Goal: Transaction & Acquisition: Book appointment/travel/reservation

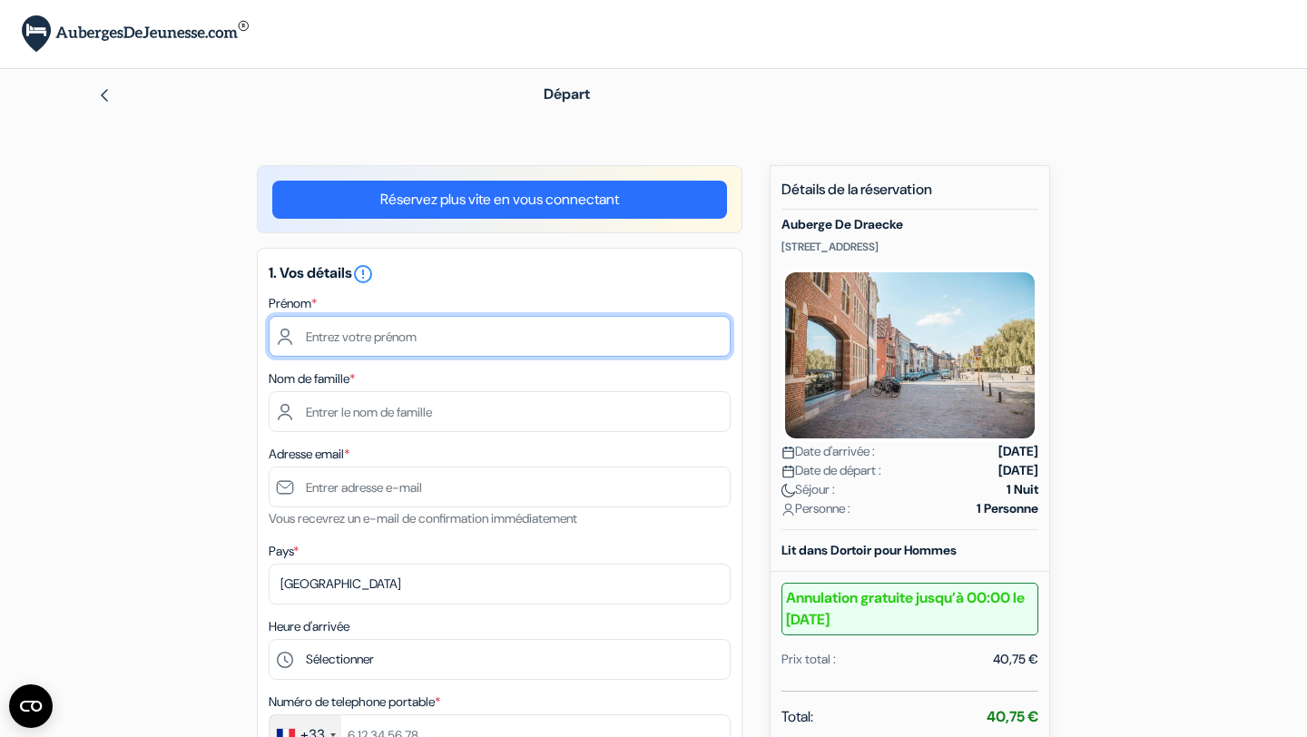
click at [546, 341] on input "text" at bounding box center [500, 336] width 462 height 41
type input "[PERSON_NAME]"
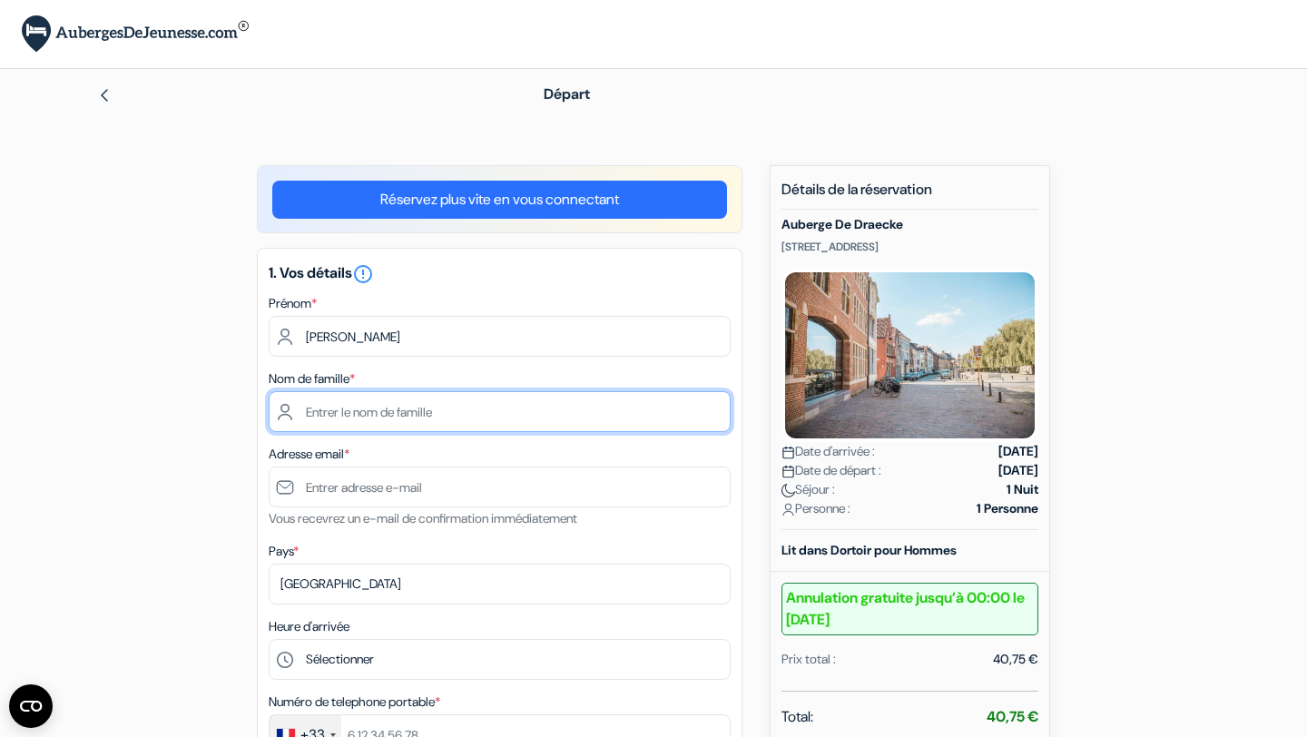
type input "[PERSON_NAME]"
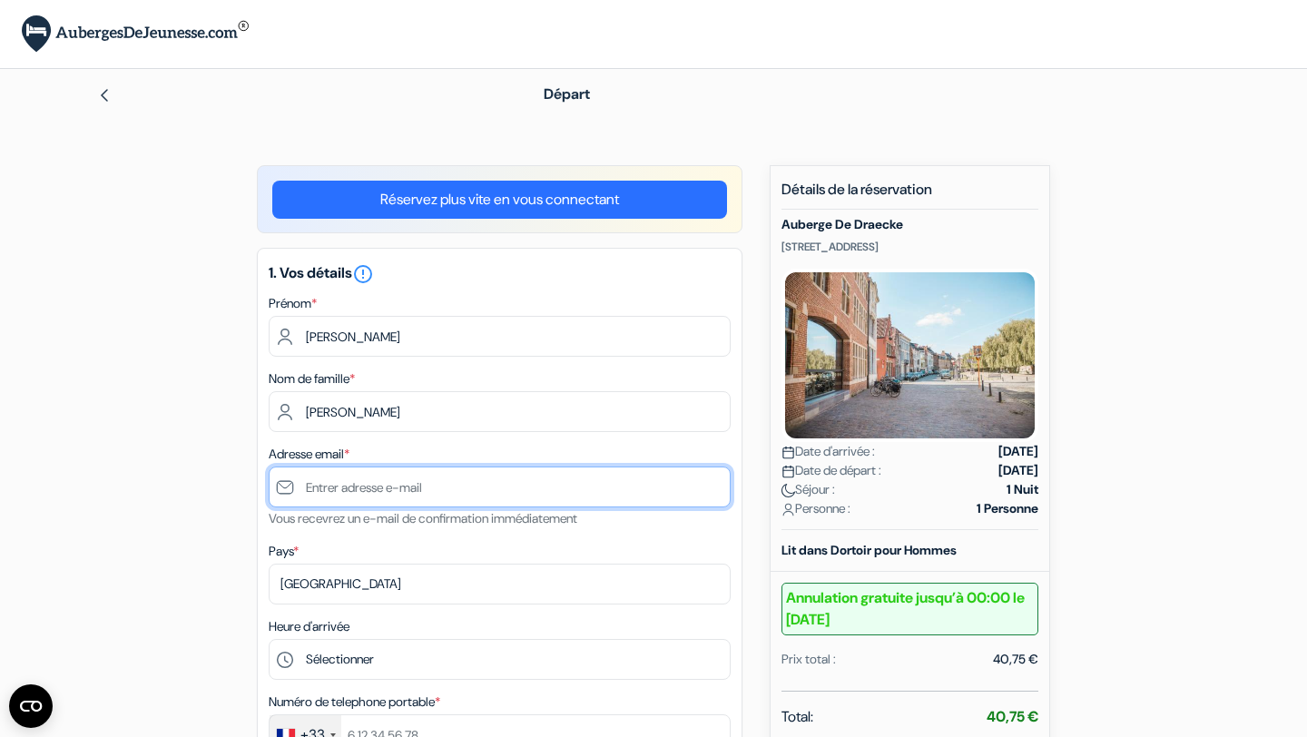
type input "[EMAIL_ADDRESS][DOMAIN_NAME]"
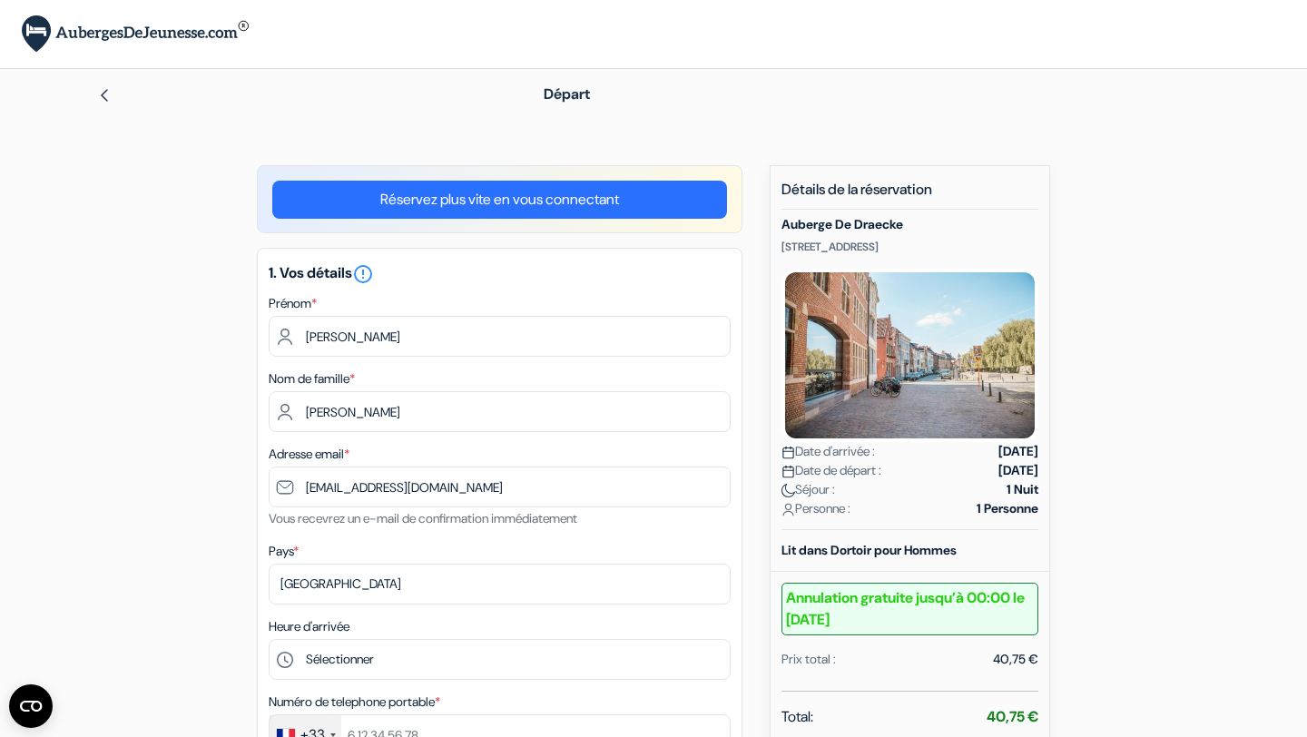
type input "[PHONE_NUMBER]"
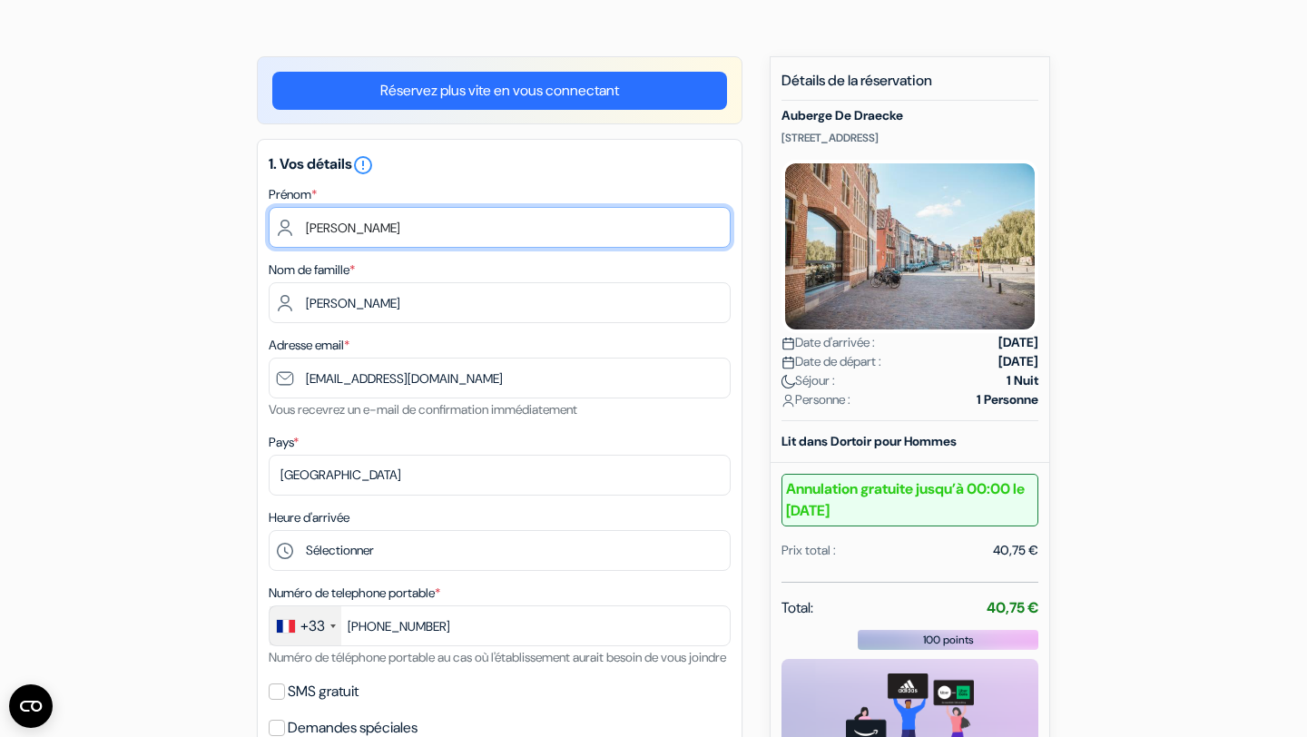
scroll to position [226, 0]
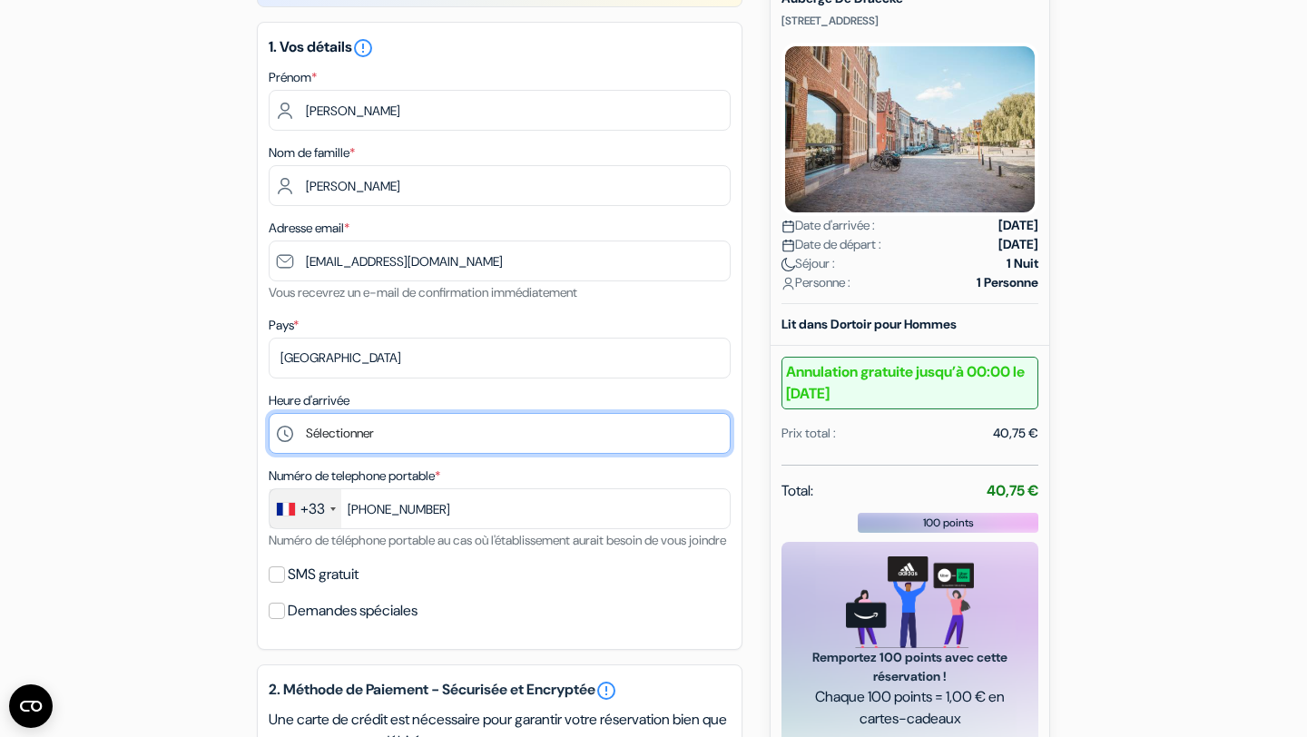
click at [354, 432] on select "Sélectionner 15:00 16:00 17:00 18:00 19:00 20:00 21:00 22:00" at bounding box center [500, 433] width 462 height 41
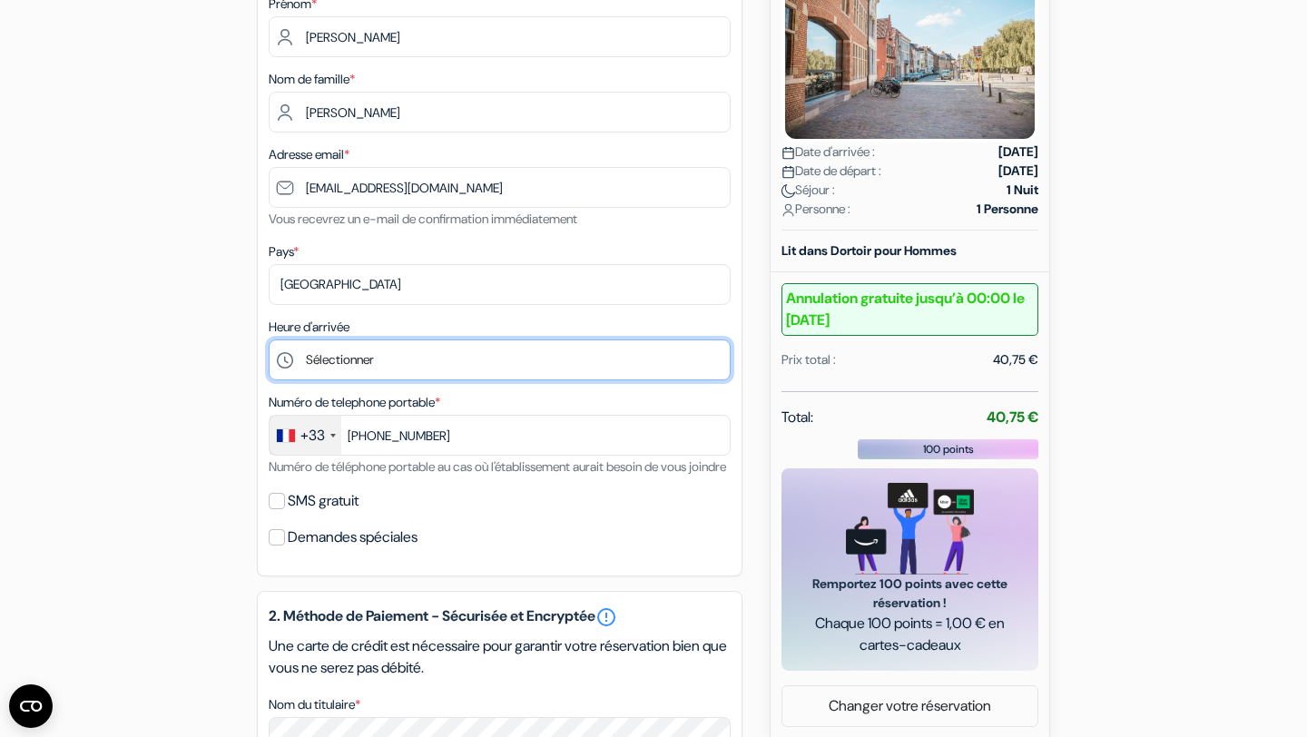
scroll to position [322, 0]
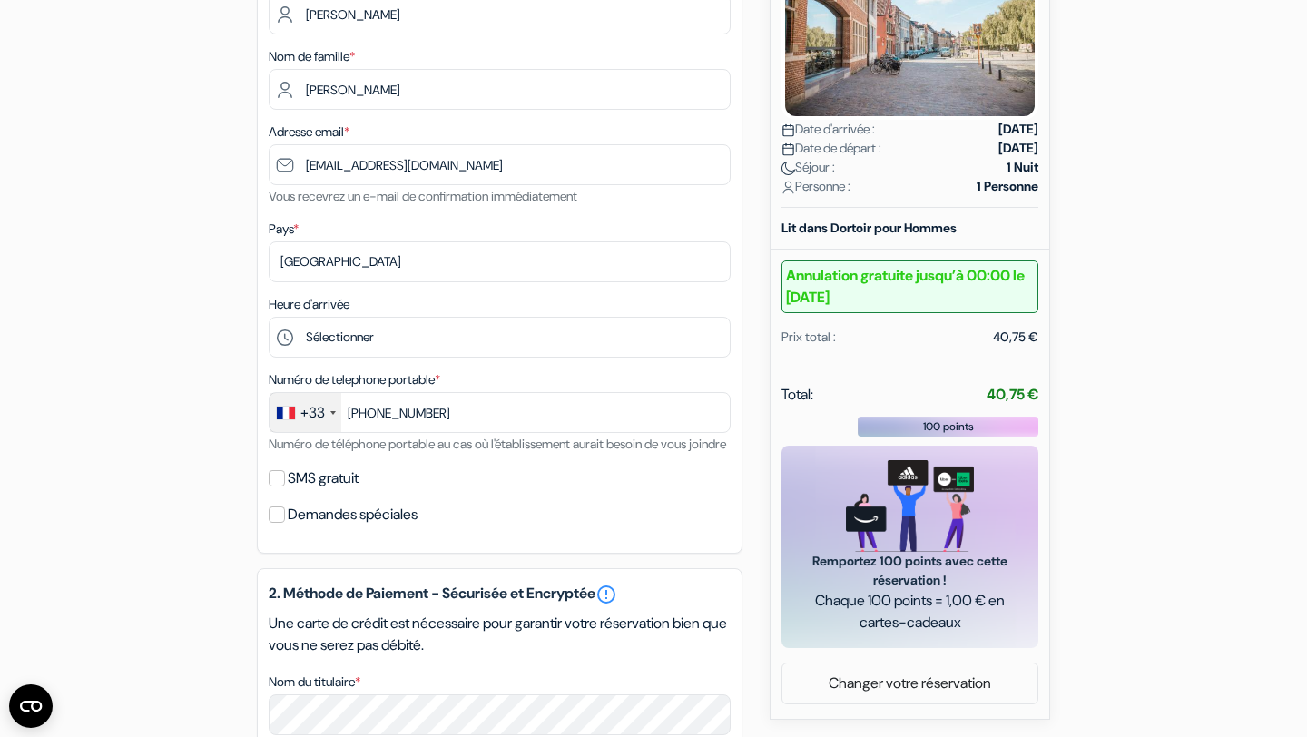
click at [200, 475] on div "add_box [GEOGRAPHIC_DATA] [STREET_ADDRESS] Détails de l'établissement X *" at bounding box center [653, 526] width 1198 height 1367
click at [274, 487] on input "SMS gratuit" at bounding box center [277, 478] width 16 height 16
checkbox input "true"
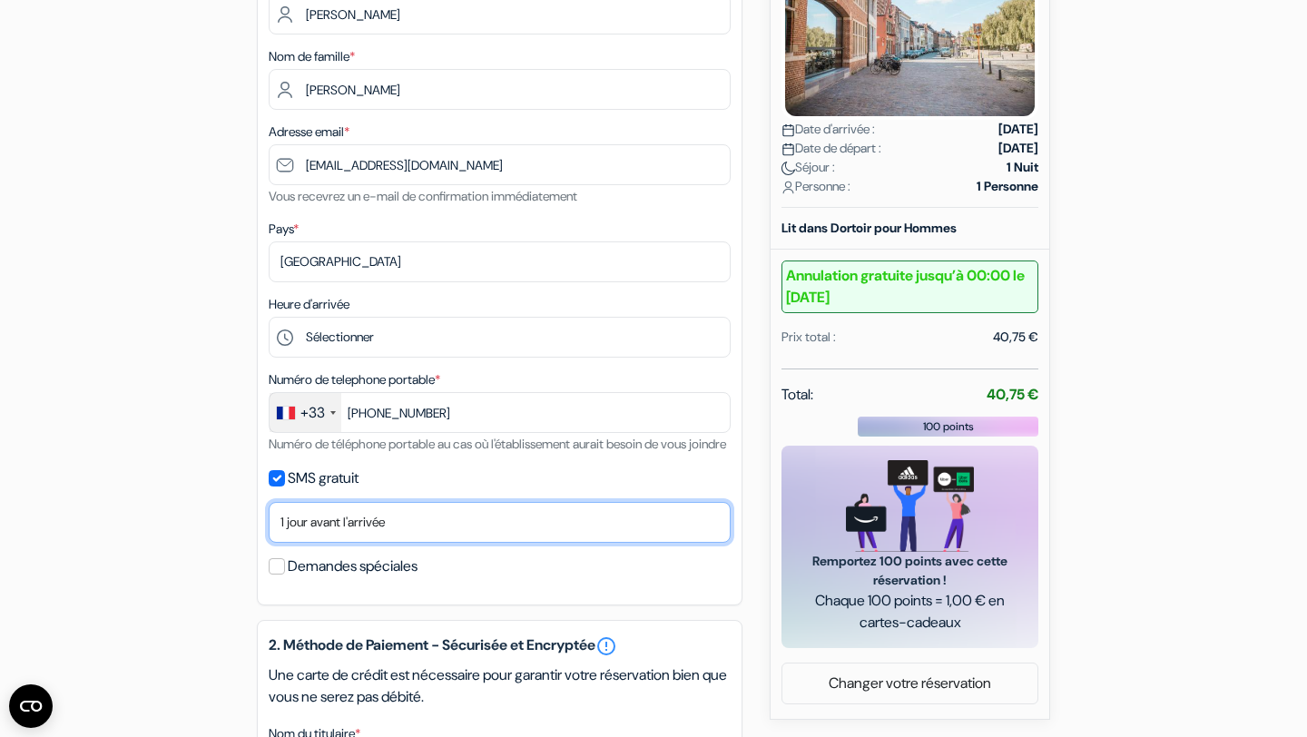
click at [357, 537] on select "Non merci Maintenant Le jour de votre arrivée 1 jour avant l'arrivée 2 jours av…" at bounding box center [500, 522] width 462 height 41
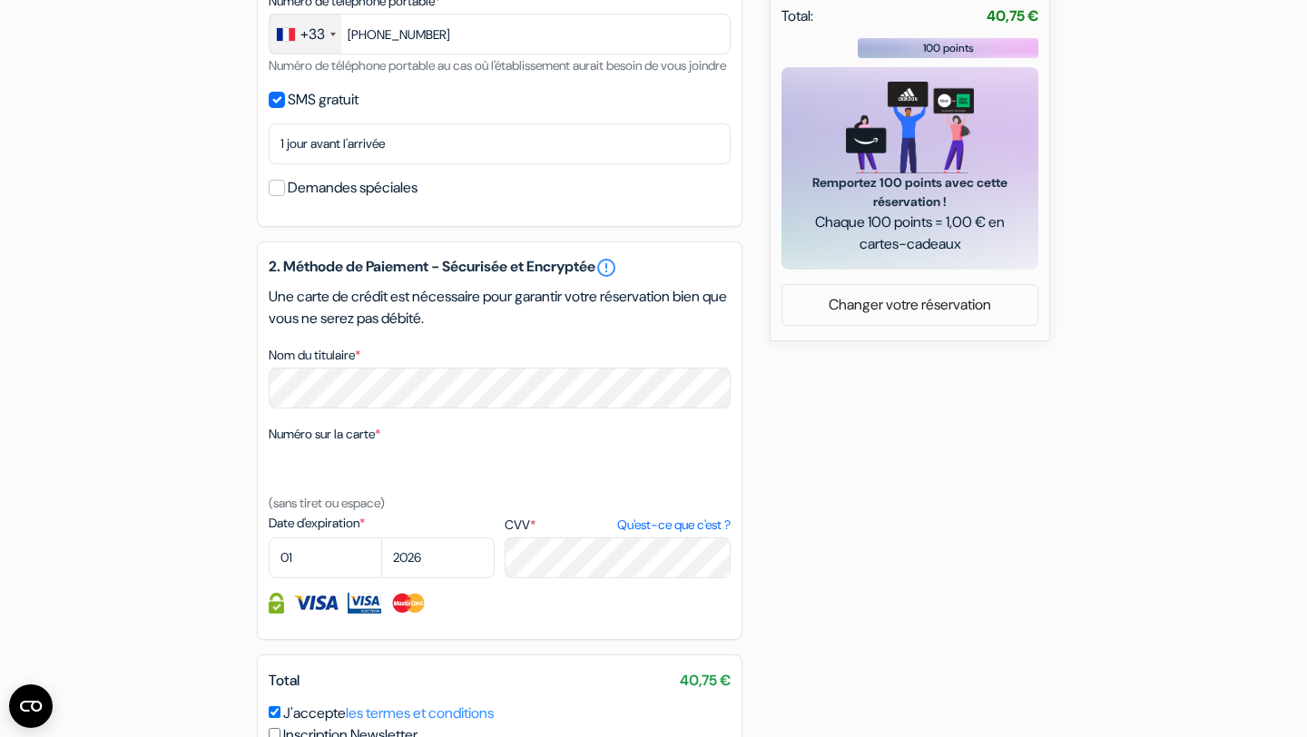
scroll to position [717, 0]
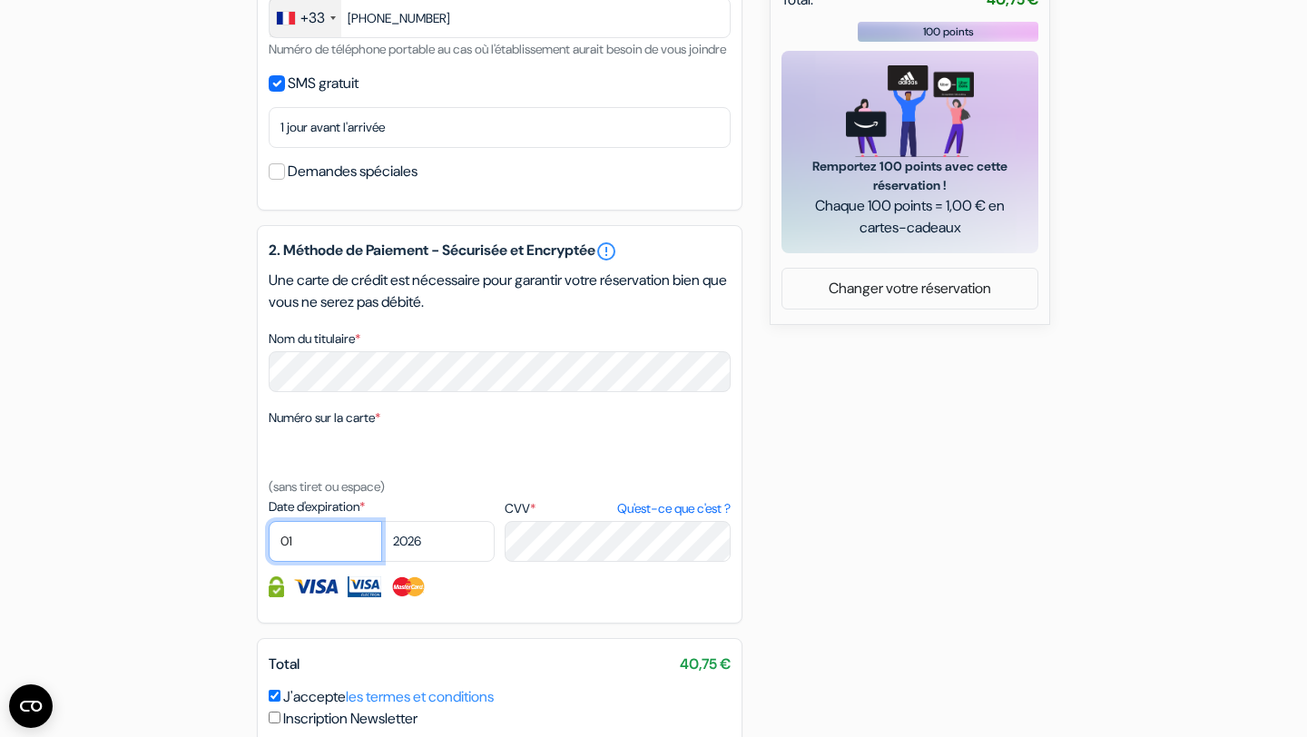
click at [304, 562] on select "01 02 03 04 05 06 07 08 09 10 11 12" at bounding box center [325, 541] width 113 height 41
select select "03"
click at [412, 562] on select "2025 2026 2027 2028 2029 2030 2031 2032 2033 2034 2035 2036 2037 2038 2039 2040…" at bounding box center [437, 541] width 113 height 41
select select "2027"
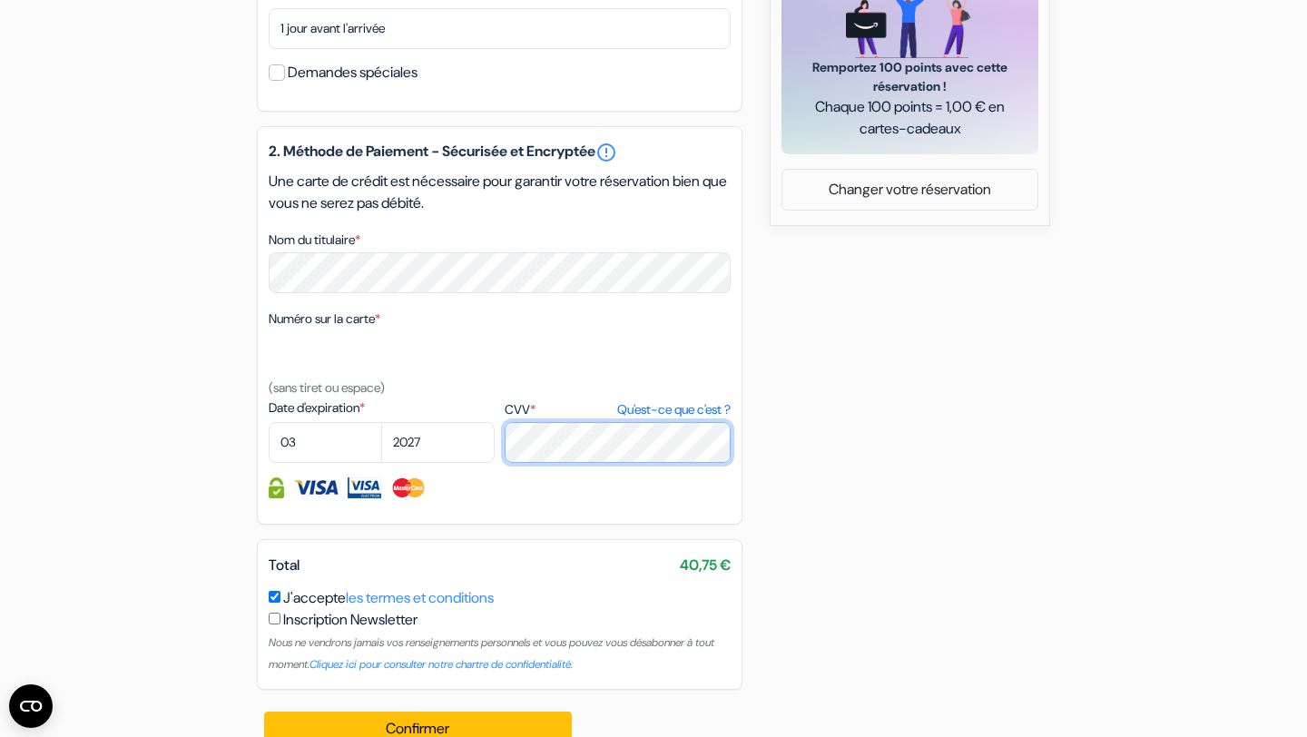
scroll to position [872, 0]
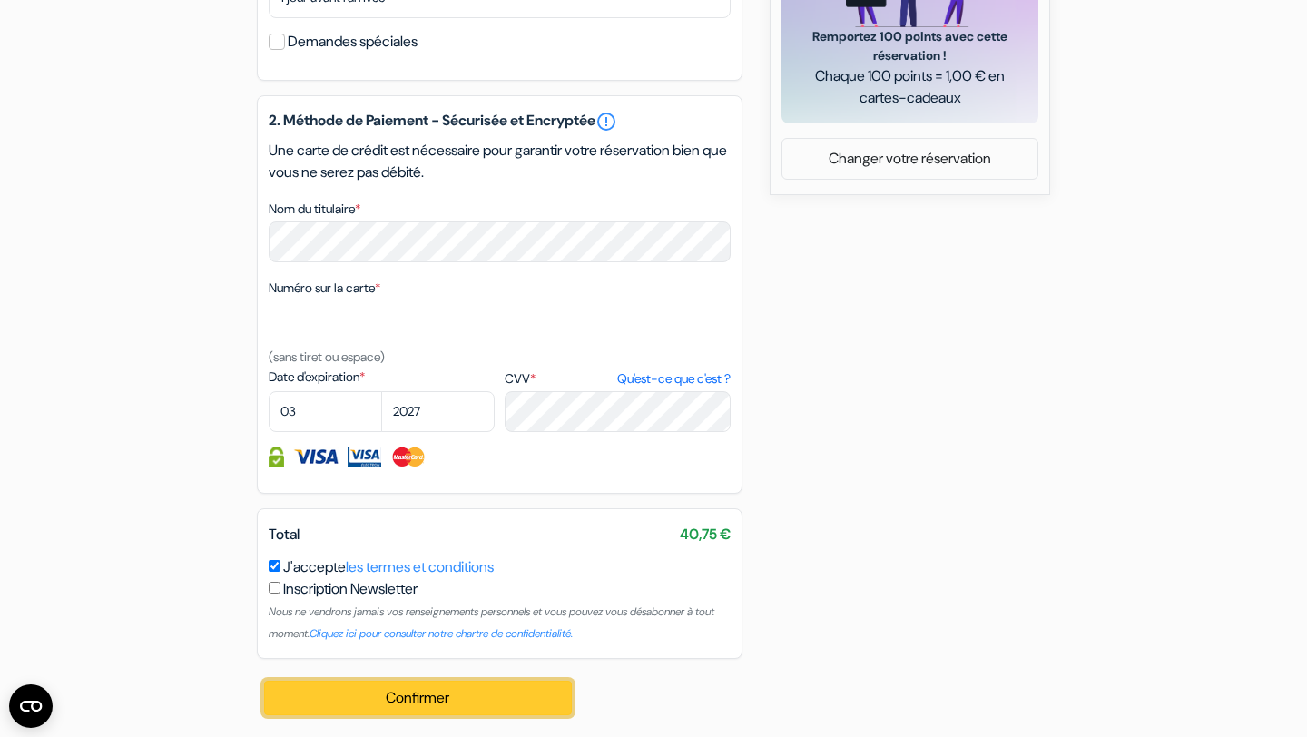
click at [354, 701] on button "Confirmer Loading..." at bounding box center [418, 698] width 308 height 34
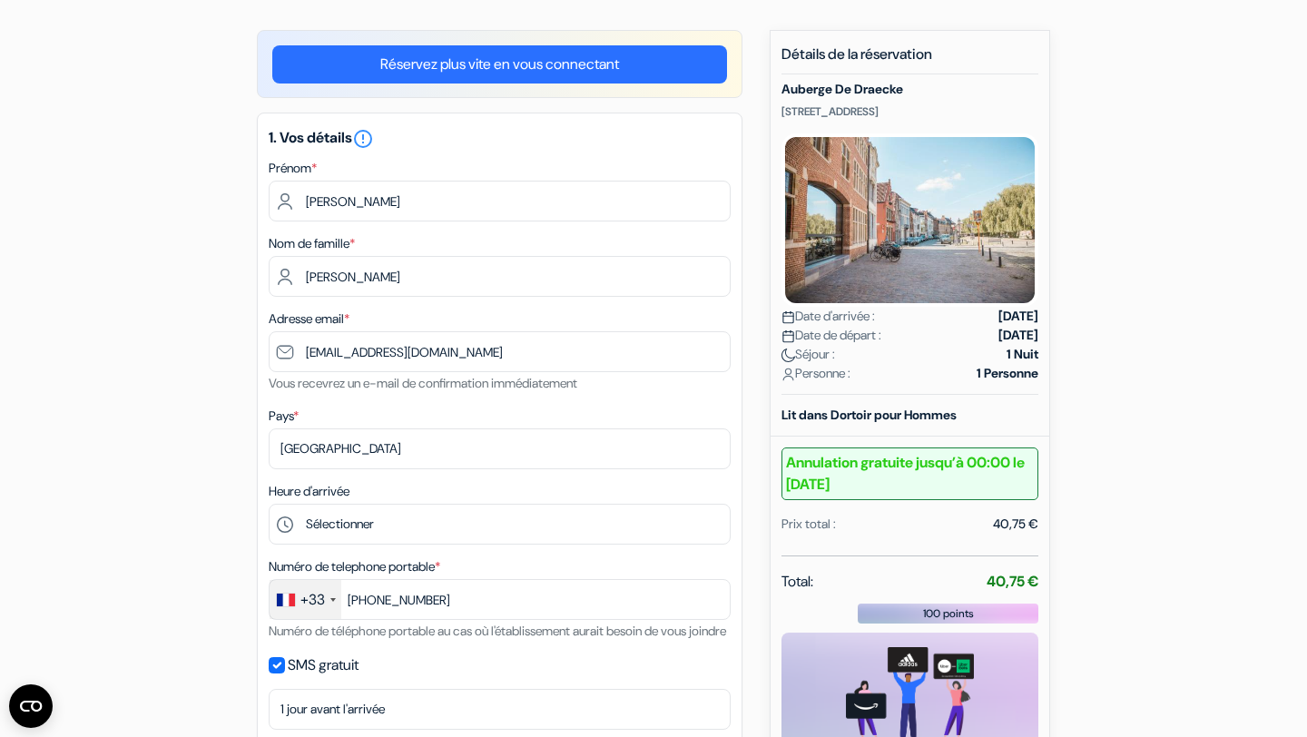
scroll to position [114, 0]
